Goal: Task Accomplishment & Management: Complete application form

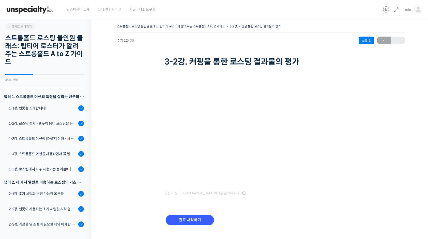
scroll to position [167, 0]
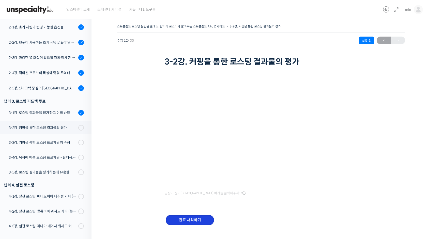
click at [197, 215] on input "완료 처리하기" at bounding box center [190, 220] width 48 height 10
click at [197, 217] on input "완료 처리하기" at bounding box center [190, 220] width 48 height 10
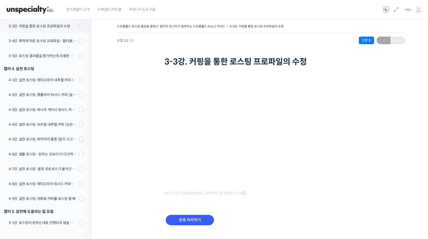
scroll to position [284, 0]
click at [198, 219] on input "완료 처리하기" at bounding box center [190, 220] width 48 height 10
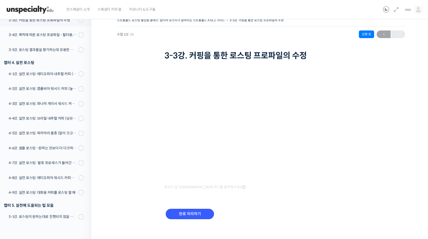
scroll to position [9, 0]
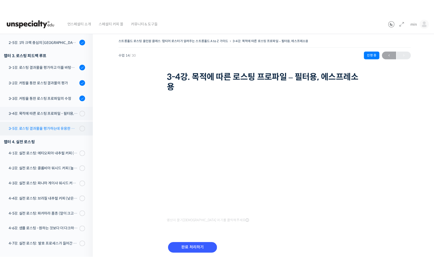
scroll to position [197, 0]
